Goal: Task Accomplishment & Management: Complete application form

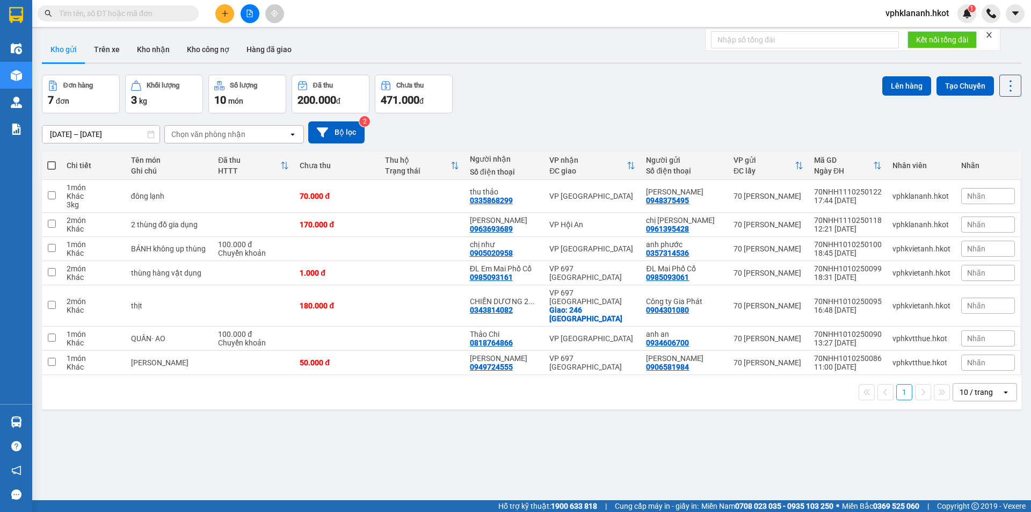
click at [222, 10] on icon "plus" at bounding box center [225, 14] width 8 height 8
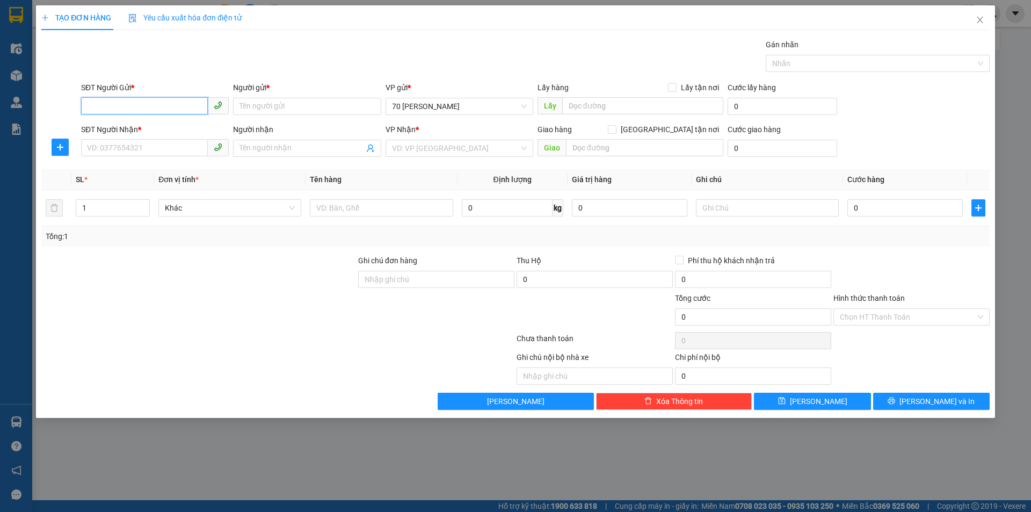
click at [123, 110] on input "SĐT Người Gửi *" at bounding box center [144, 105] width 127 height 17
type input "0964368168"
click at [123, 128] on div "0964368168 - anh [PERSON_NAME]" at bounding box center [155, 128] width 135 height 12
type input "anh [PERSON_NAME]"
type input "0964368168"
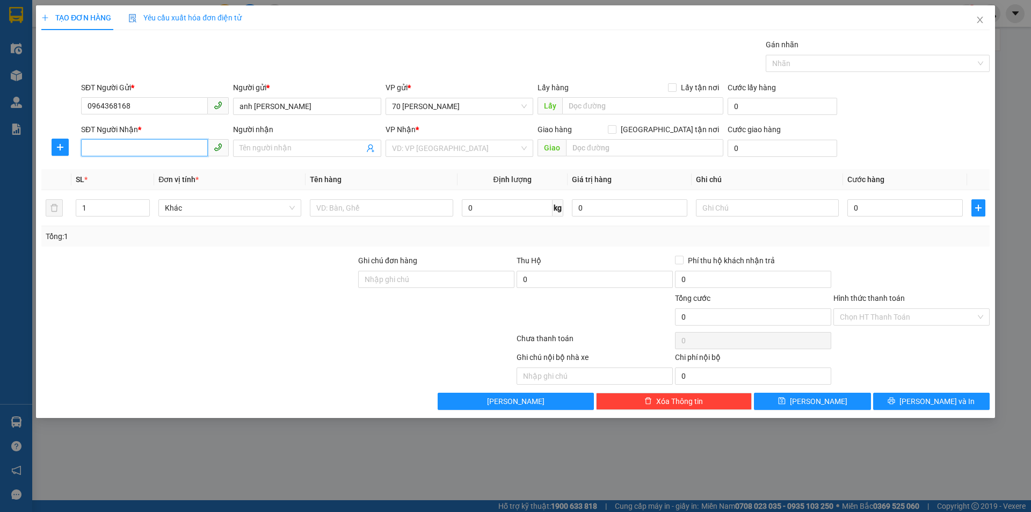
click at [178, 154] on input "SĐT Người Nhận *" at bounding box center [144, 147] width 127 height 17
type input "0967188608"
click at [307, 153] on input "Người nhận" at bounding box center [302, 148] width 124 height 12
type input "a thuyên"
click at [420, 149] on input "search" at bounding box center [455, 148] width 127 height 16
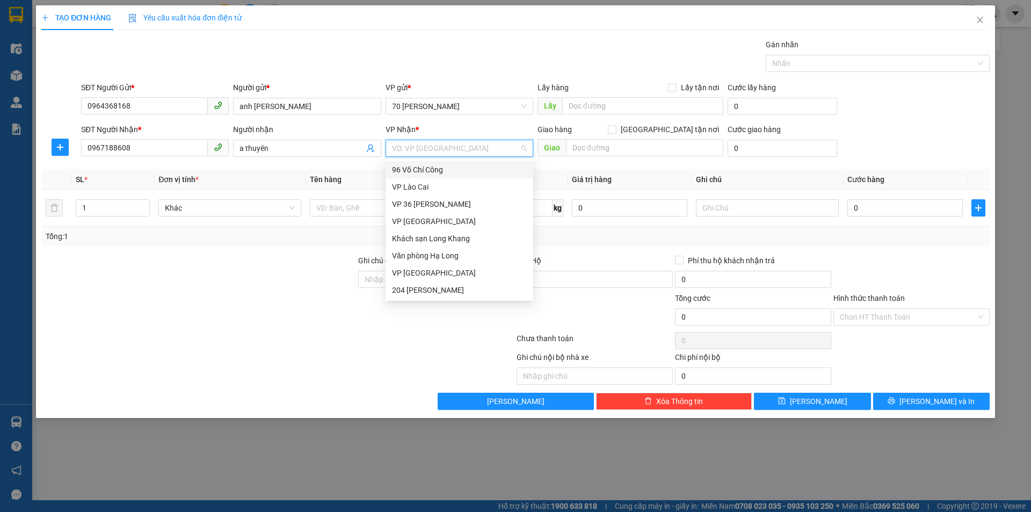
click at [427, 175] on div "96 Võ Chí Công" at bounding box center [459, 170] width 135 height 12
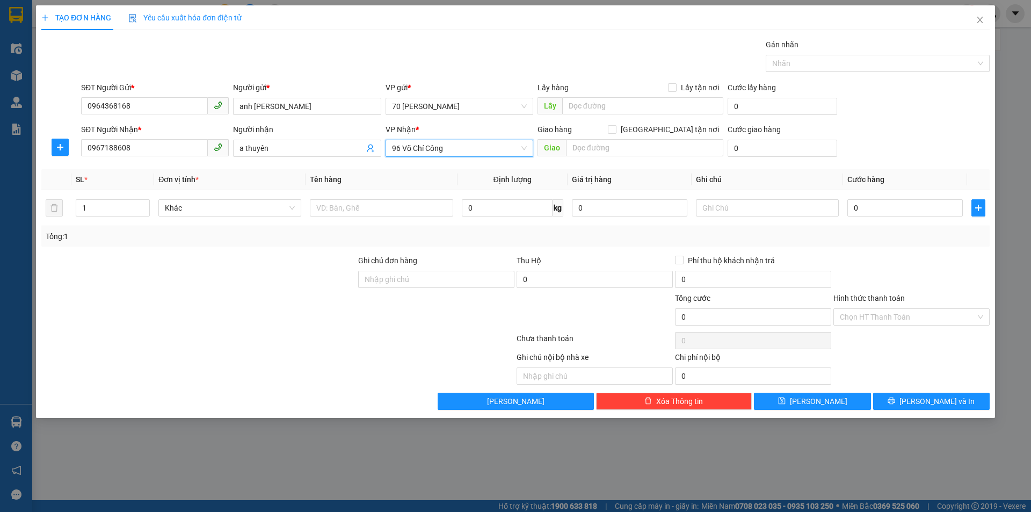
click at [488, 147] on span "96 Võ Chí Công" at bounding box center [459, 148] width 135 height 16
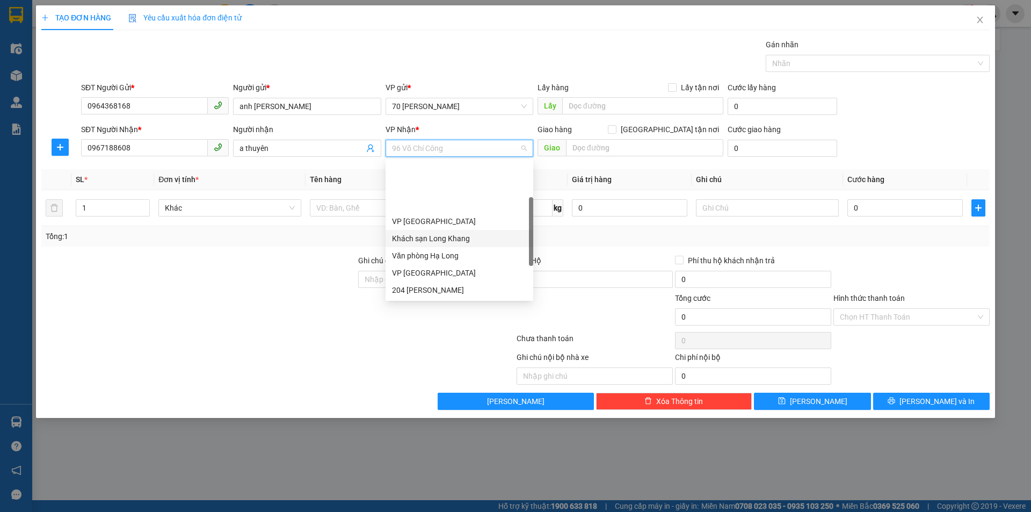
scroll to position [54, 0]
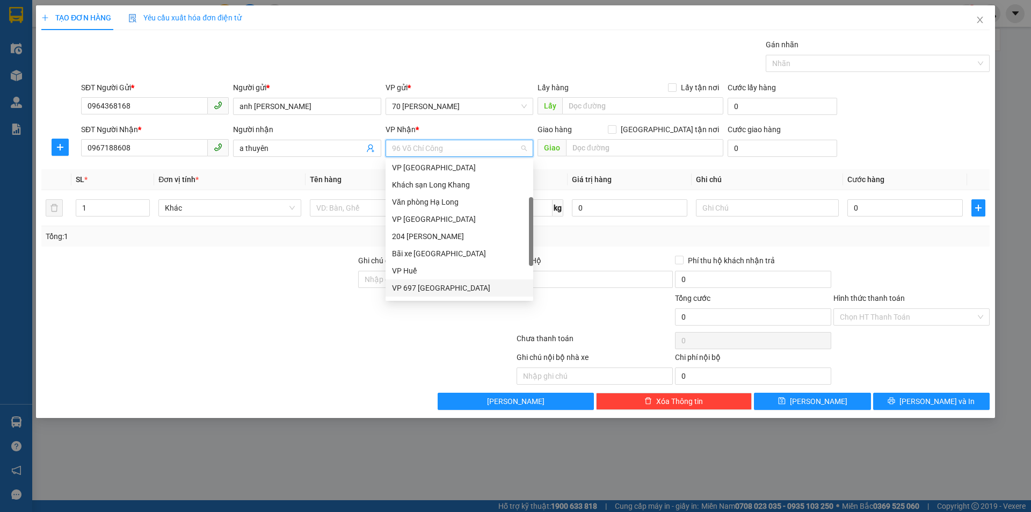
click at [439, 285] on div "VP 697 [GEOGRAPHIC_DATA]" at bounding box center [459, 288] width 135 height 12
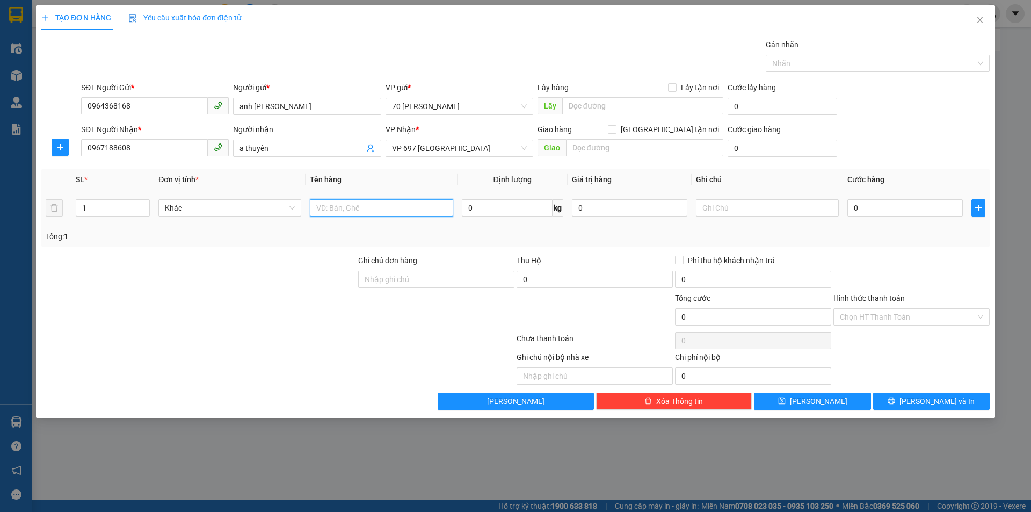
click at [370, 206] on input "text" at bounding box center [381, 207] width 143 height 17
type input "dji"
click at [515, 205] on input "0" at bounding box center [507, 207] width 91 height 17
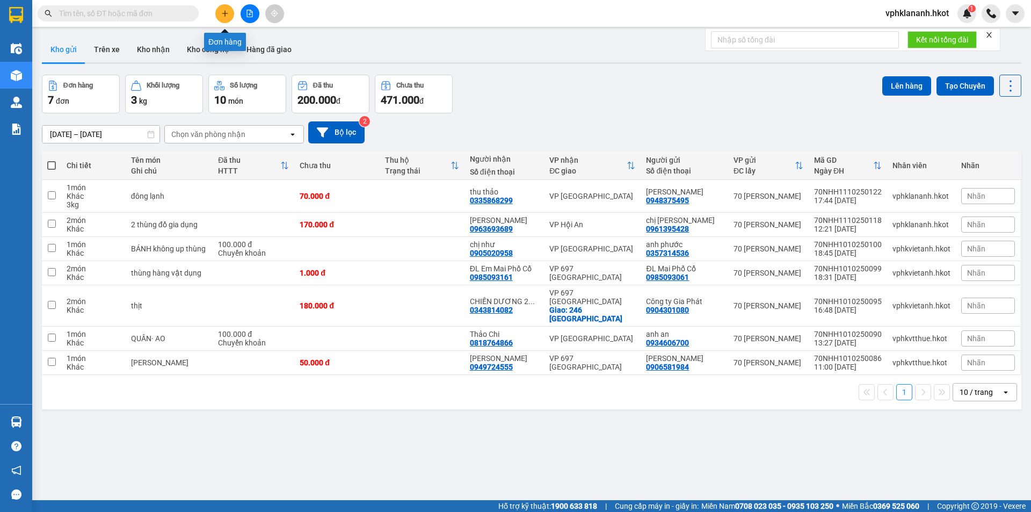
click at [220, 10] on button at bounding box center [224, 13] width 19 height 19
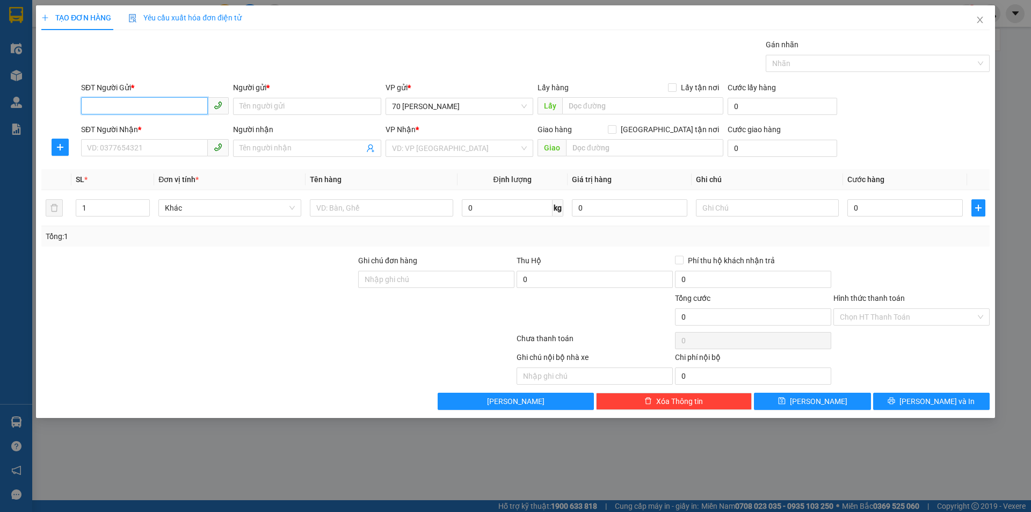
click at [147, 103] on input "SĐT Người Gửi *" at bounding box center [144, 105] width 127 height 17
click at [161, 129] on div "0964368168 - anh [PERSON_NAME]" at bounding box center [155, 128] width 135 height 12
type input "0964368168"
type input "anh [PERSON_NAME]"
type input "0964368168"
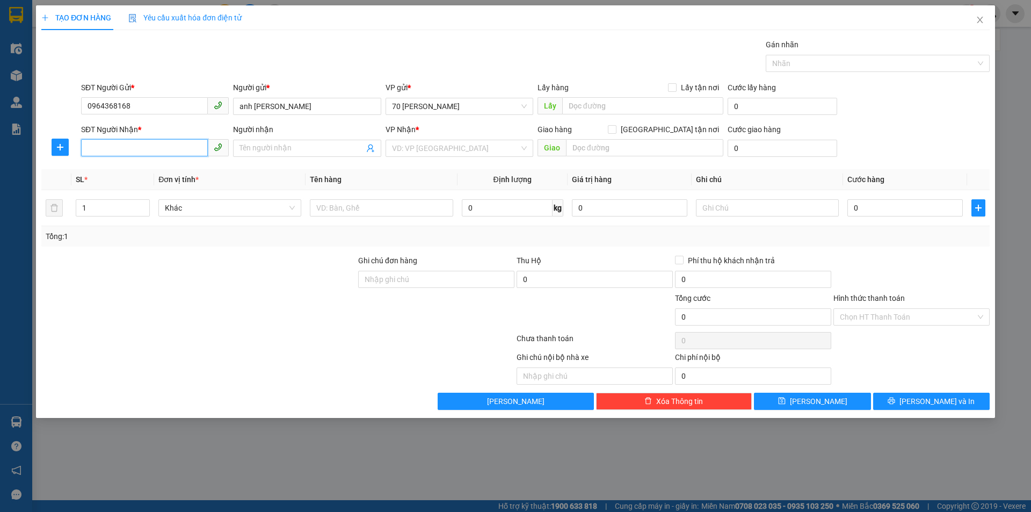
drag, startPoint x: 120, startPoint y: 148, endPoint x: 153, endPoint y: 139, distance: 33.6
click at [120, 148] on input "SĐT Người Nhận *" at bounding box center [144, 147] width 127 height 17
type input "0967188608"
click at [317, 147] on input "Người nhận" at bounding box center [302, 148] width 124 height 12
type input "a thuyên"
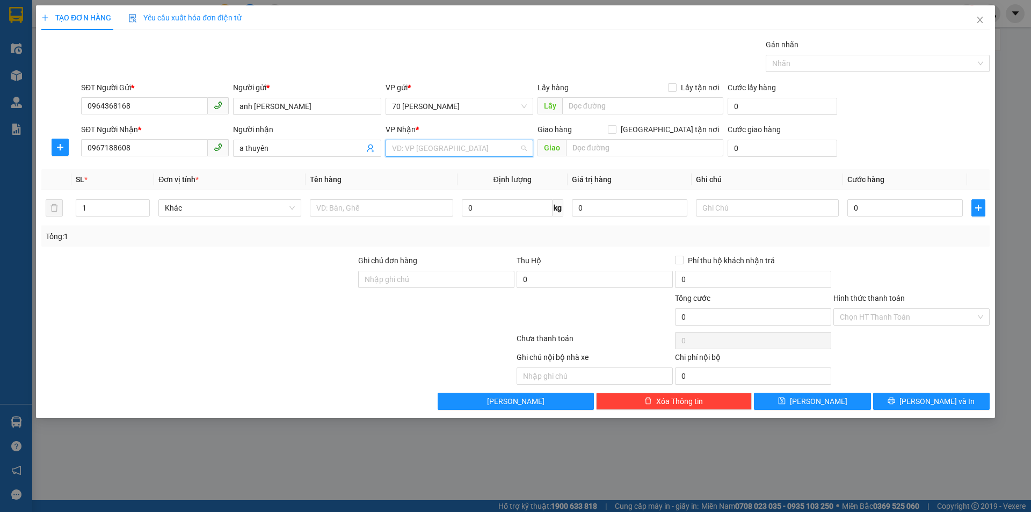
click at [471, 154] on input "search" at bounding box center [455, 148] width 127 height 16
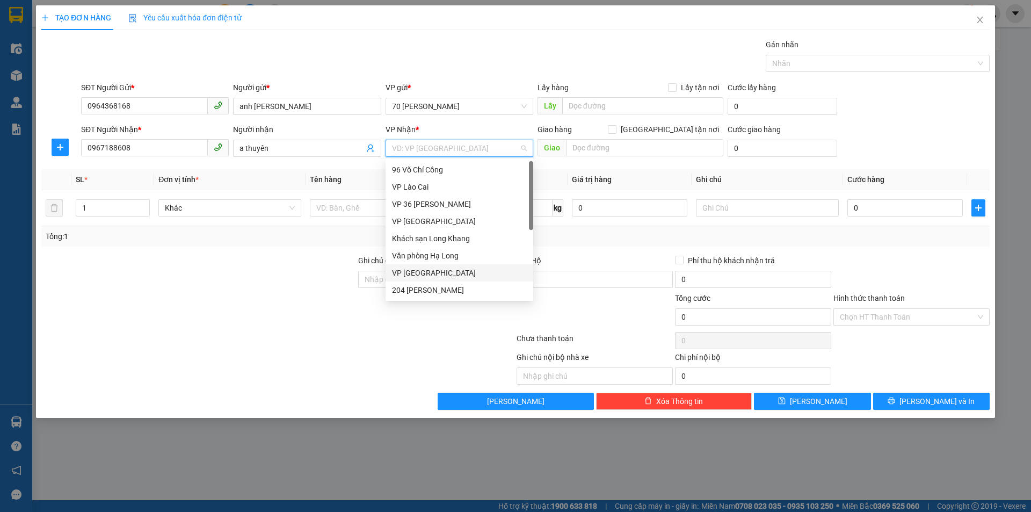
scroll to position [103, 0]
click at [430, 233] on div "VP 697 [GEOGRAPHIC_DATA]" at bounding box center [459, 239] width 135 height 12
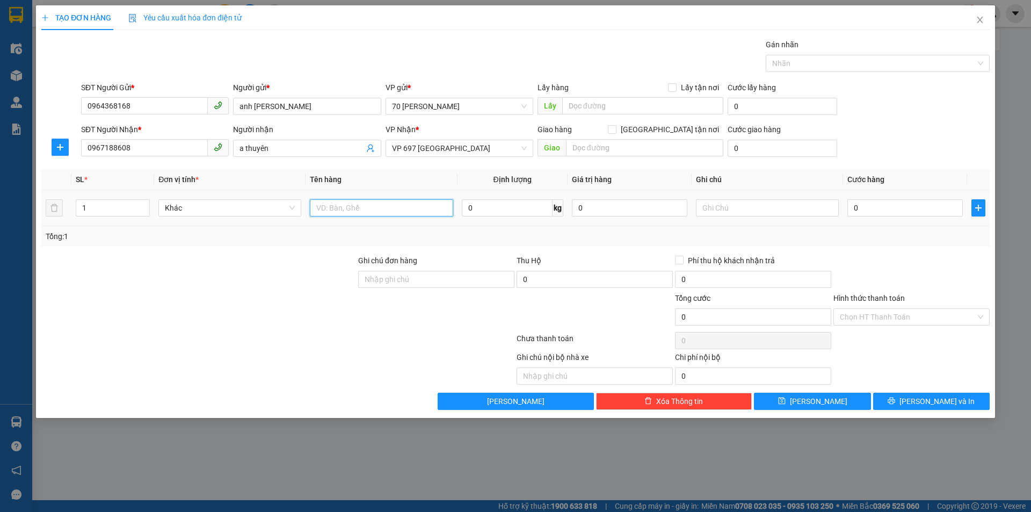
click at [349, 209] on input "text" at bounding box center [381, 207] width 143 height 17
type input "dji"
click at [492, 207] on input "0" at bounding box center [507, 207] width 91 height 17
type input "1"
click at [873, 209] on input "0" at bounding box center [905, 207] width 115 height 17
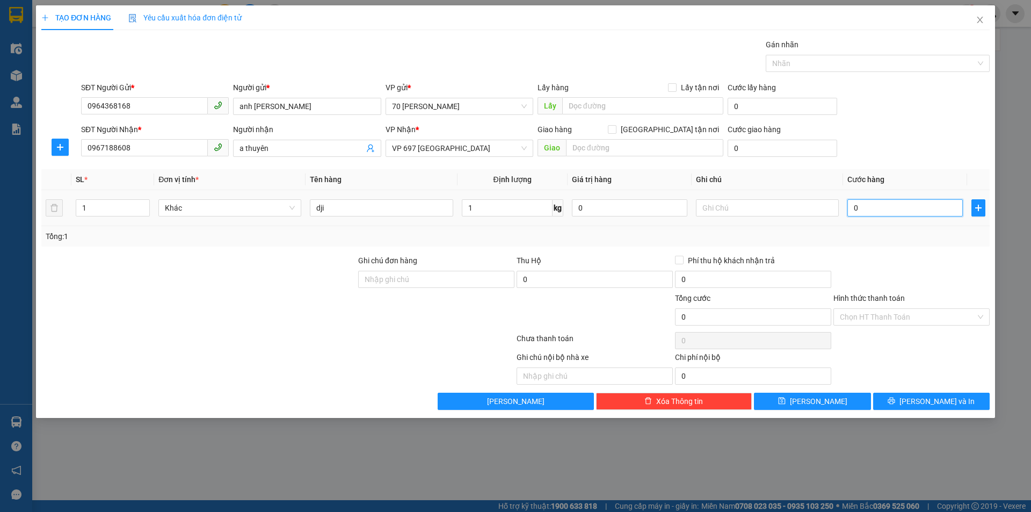
type input "6"
type input "60"
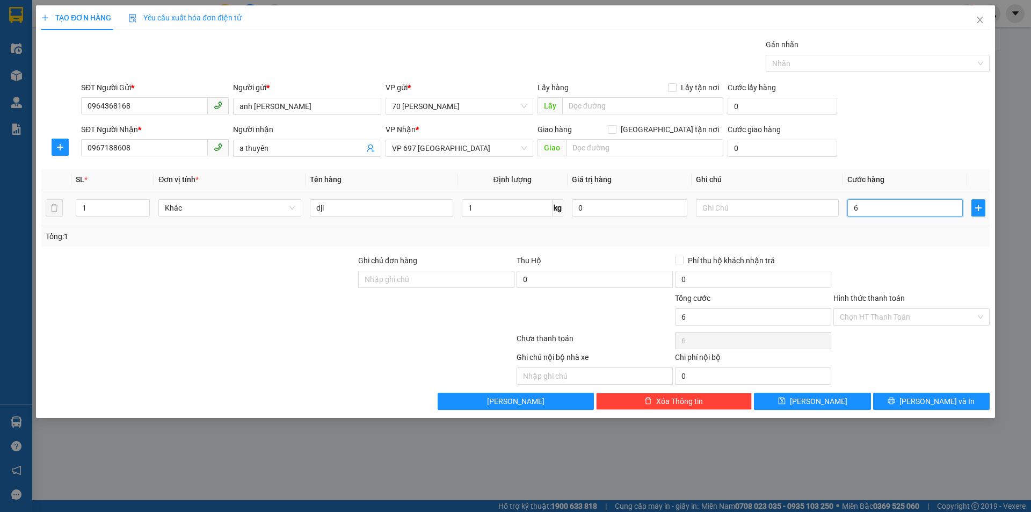
type input "60"
type input "600"
type input "6.000"
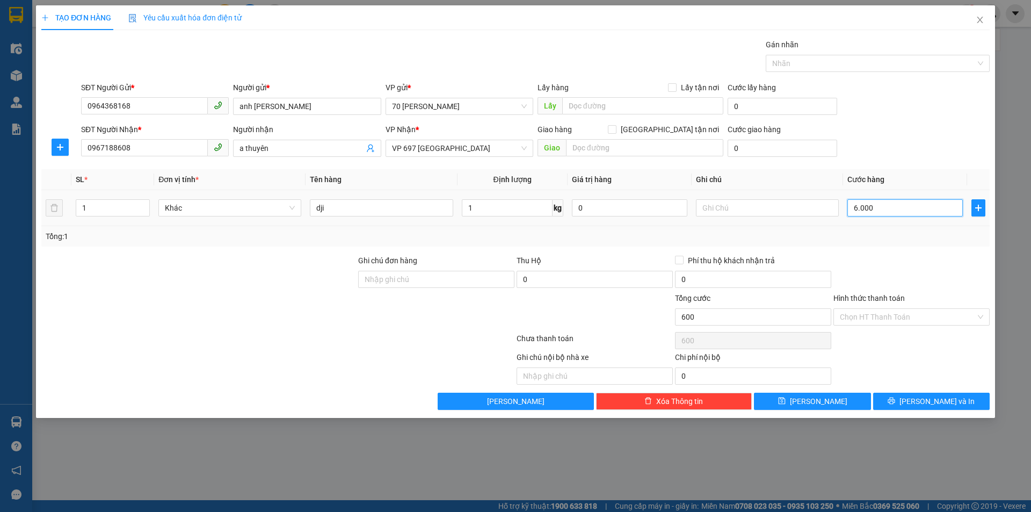
type input "6.000"
type input "60.000"
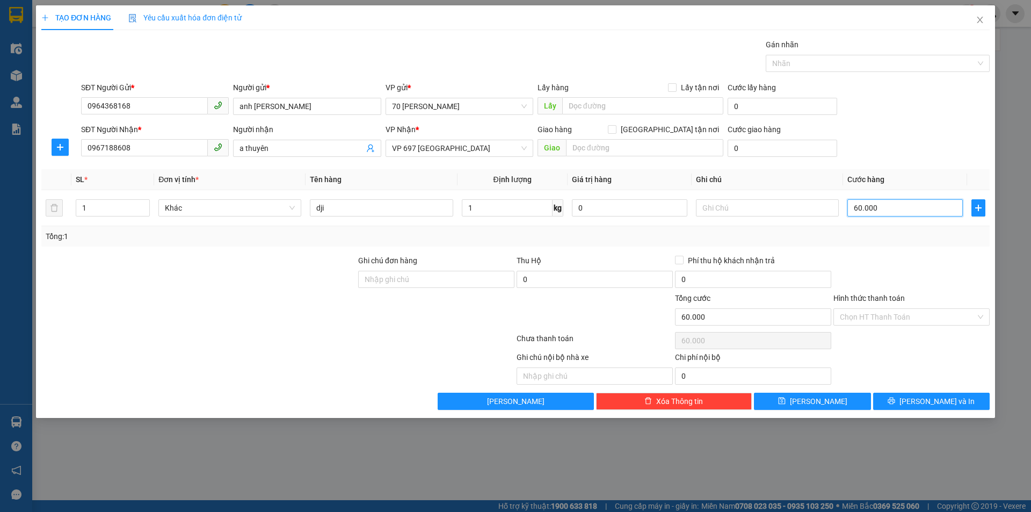
type input "60.000"
click at [775, 242] on div "Tổng: 1" at bounding box center [516, 236] width 940 height 12
click at [694, 259] on span "Phí thu hộ khách nhận trả" at bounding box center [732, 261] width 96 height 12
click at [683, 259] on input "Phí thu hộ khách nhận trả" at bounding box center [679, 260] width 8 height 8
checkbox input "true"
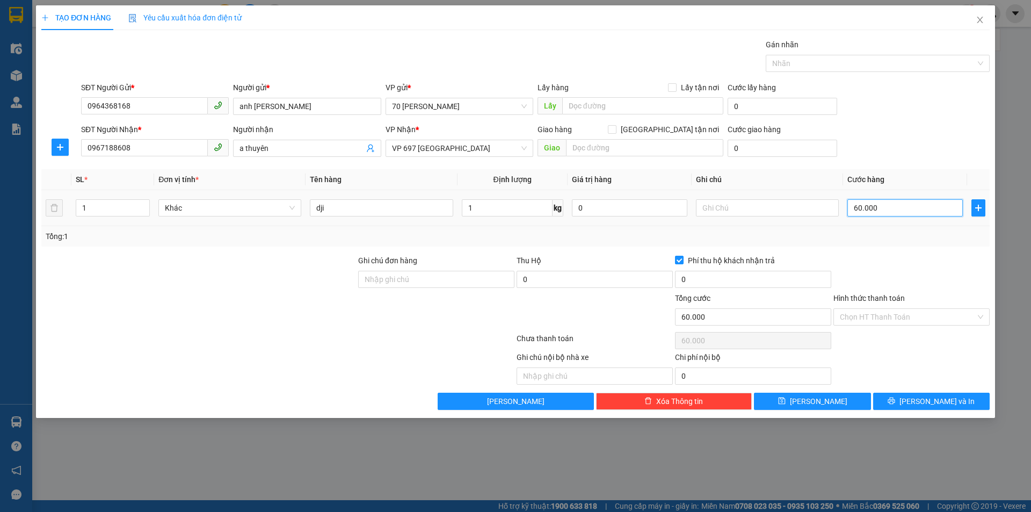
click at [876, 206] on input "60.000" at bounding box center [905, 207] width 115 height 17
type input "0"
type input "05"
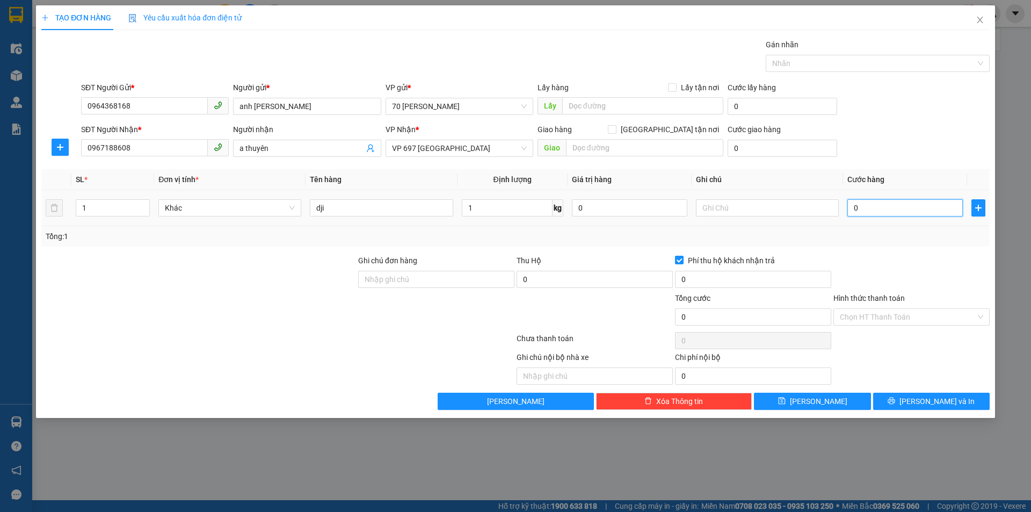
type input "5"
type input "050"
type input "50"
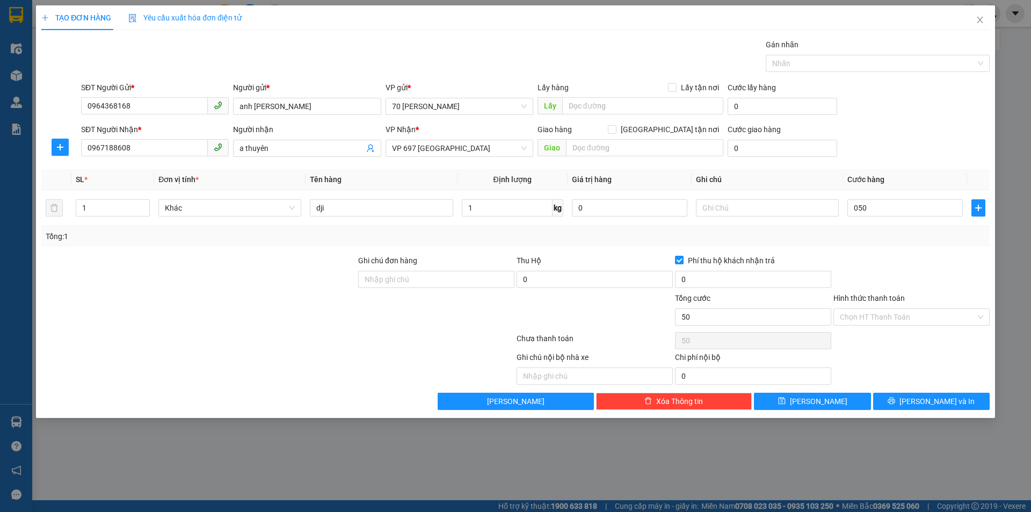
type input "50.000"
click at [801, 247] on div "Transit Pickup Surcharge Ids Transit Deliver Surcharge Ids Transit Deliver Surc…" at bounding box center [515, 224] width 949 height 371
click at [908, 401] on button "[PERSON_NAME] và In" at bounding box center [931, 401] width 117 height 17
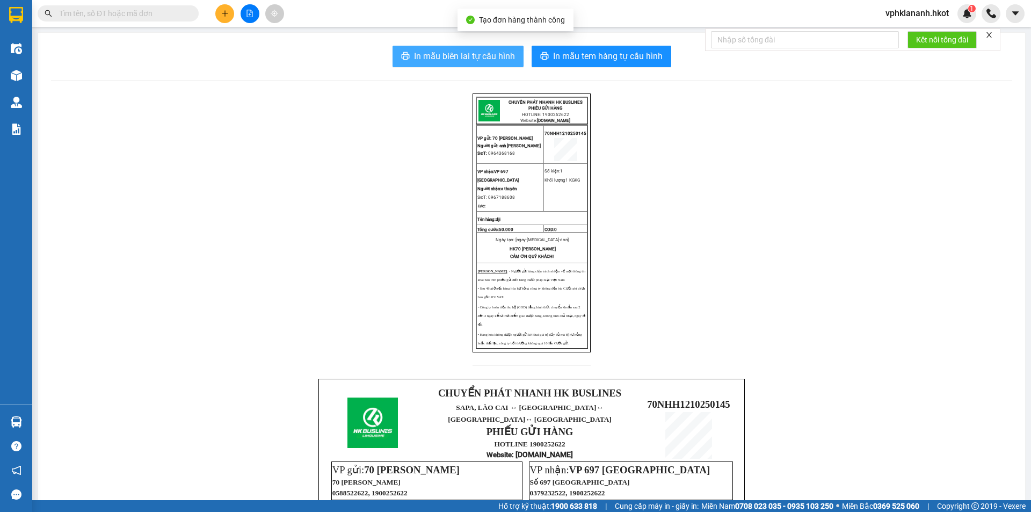
click at [456, 55] on span "In mẫu biên lai tự cấu hình" at bounding box center [464, 55] width 101 height 13
